Goal: Transaction & Acquisition: Subscribe to service/newsletter

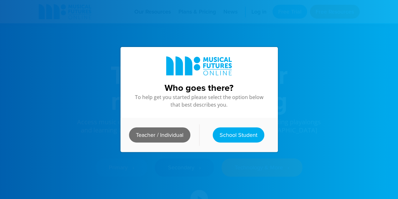
click at [169, 135] on link "Teacher / Individual" at bounding box center [159, 134] width 61 height 15
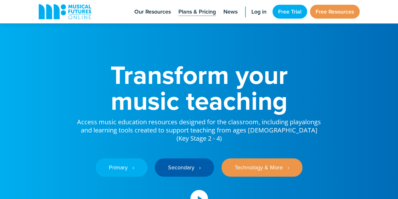
click at [193, 11] on span "Plans & Pricing" at bounding box center [197, 12] width 37 height 9
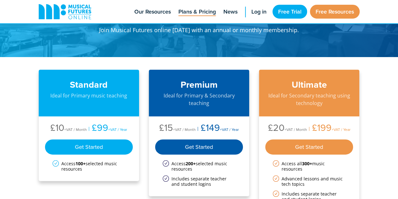
scroll to position [63, 0]
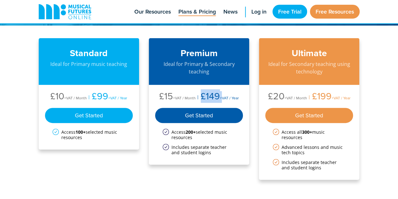
drag, startPoint x: 200, startPoint y: 96, endPoint x: 220, endPoint y: 100, distance: 21.0
click at [222, 101] on li "£149 +VAT / Year" at bounding box center [217, 97] width 43 height 12
click at [223, 99] on span "+VAT / Year" at bounding box center [229, 97] width 19 height 5
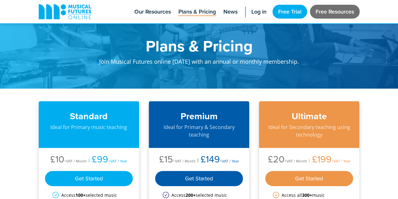
click at [331, 14] on link "Free Resources" at bounding box center [335, 12] width 50 height 14
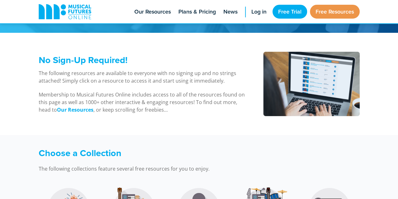
scroll to position [189, 0]
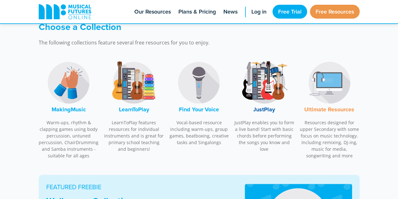
click at [142, 88] on img at bounding box center [133, 82] width 47 height 47
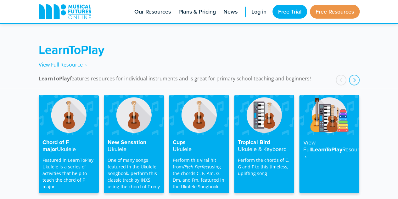
scroll to position [1011, 0]
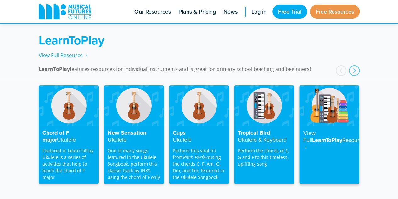
click at [319, 136] on strong "Resource ‎ ›" at bounding box center [334, 143] width 62 height 15
